Goal: Task Accomplishment & Management: Use online tool/utility

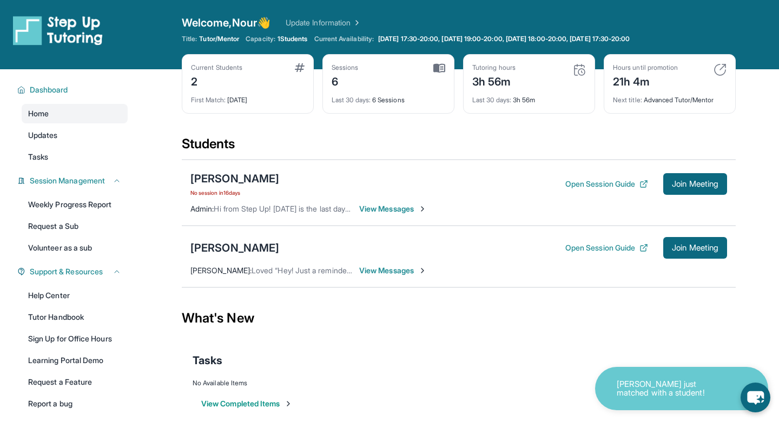
click at [238, 263] on div "[PERSON_NAME] Open Session Guide Join Meeting [PERSON_NAME] : Loved “Hey! Just …" at bounding box center [459, 256] width 554 height 62
click at [225, 248] on div "[PERSON_NAME]" at bounding box center [234, 247] width 89 height 15
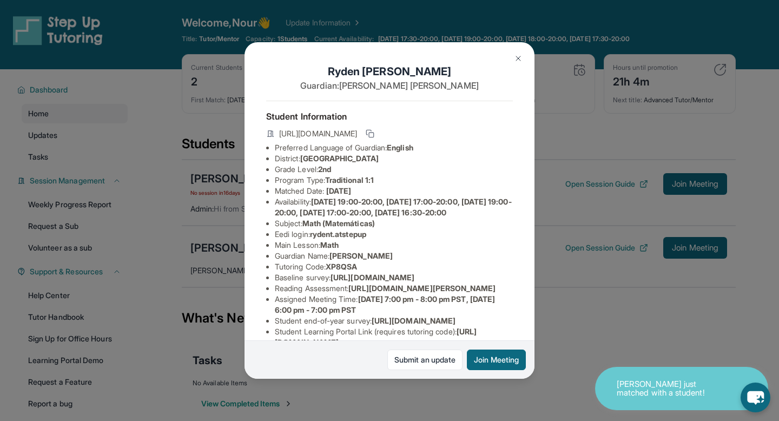
click at [515, 61] on img at bounding box center [518, 58] width 9 height 9
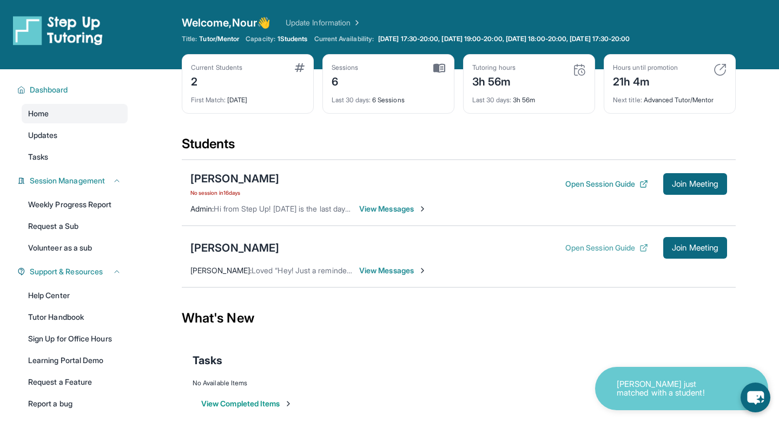
click at [605, 247] on button "Open Session Guide" at bounding box center [606, 247] width 83 height 11
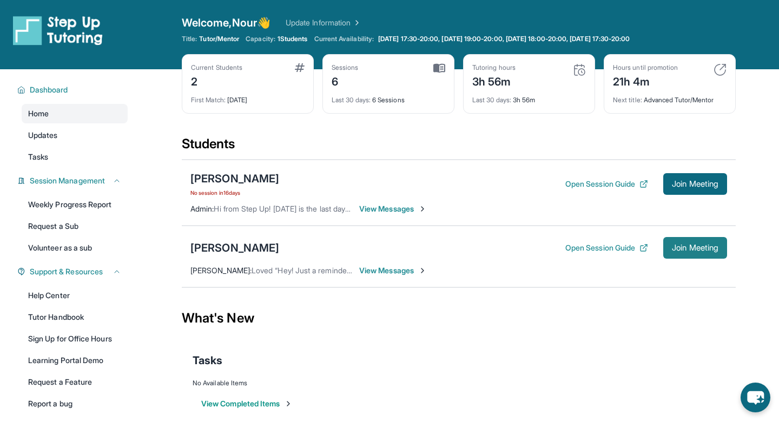
click at [667, 256] on button "Join Meeting" at bounding box center [695, 248] width 64 height 22
